Goal: Information Seeking & Learning: Learn about a topic

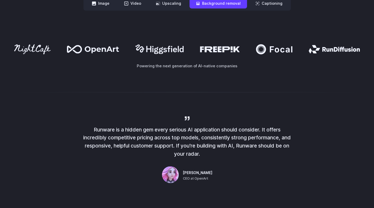
scroll to position [287, 0]
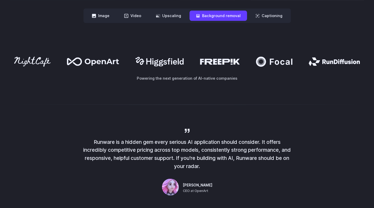
click at [169, 65] on icon at bounding box center [160, 61] width 48 height 9
click at [215, 61] on icon at bounding box center [220, 62] width 40 height 6
click at [279, 50] on div "Powering the next generation of AI-native companies" at bounding box center [187, 69] width 374 height 58
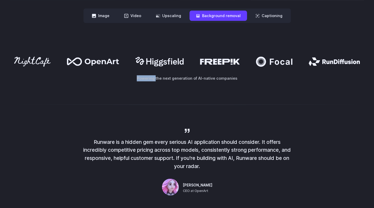
click at [279, 50] on div "Powering the next generation of AI-native companies" at bounding box center [187, 69] width 374 height 58
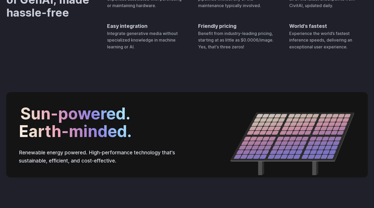
scroll to position [1668, 0]
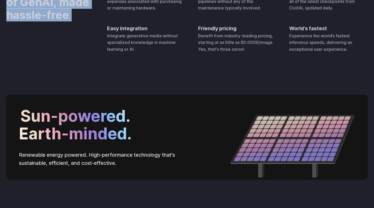
drag, startPoint x: 187, startPoint y: 52, endPoint x: 191, endPoint y: 73, distance: 20.8
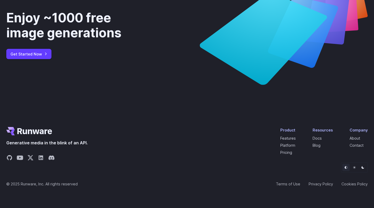
scroll to position [1948, 0]
click at [68, 40] on div "Enjoy ~1000 free image generations" at bounding box center [77, 25] width 143 height 30
click at [27, 40] on div "Enjoy ~1000 free image generations" at bounding box center [77, 25] width 143 height 30
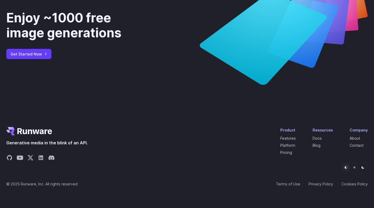
click at [62, 40] on div "Enjoy ~1000 free image generations" at bounding box center [77, 25] width 143 height 30
